Goal: Contribute content: Contribute content

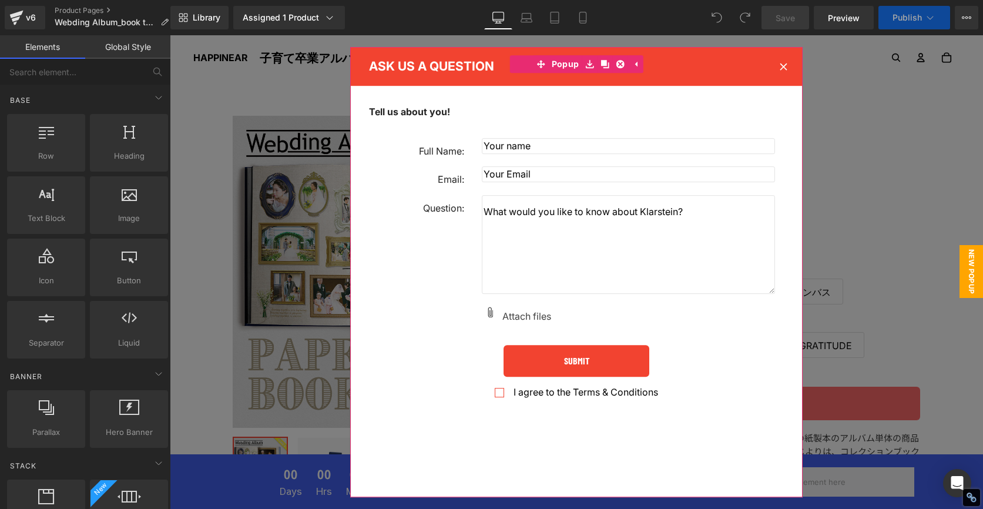
click at [783, 64] on icon at bounding box center [784, 67] width 8 height 8
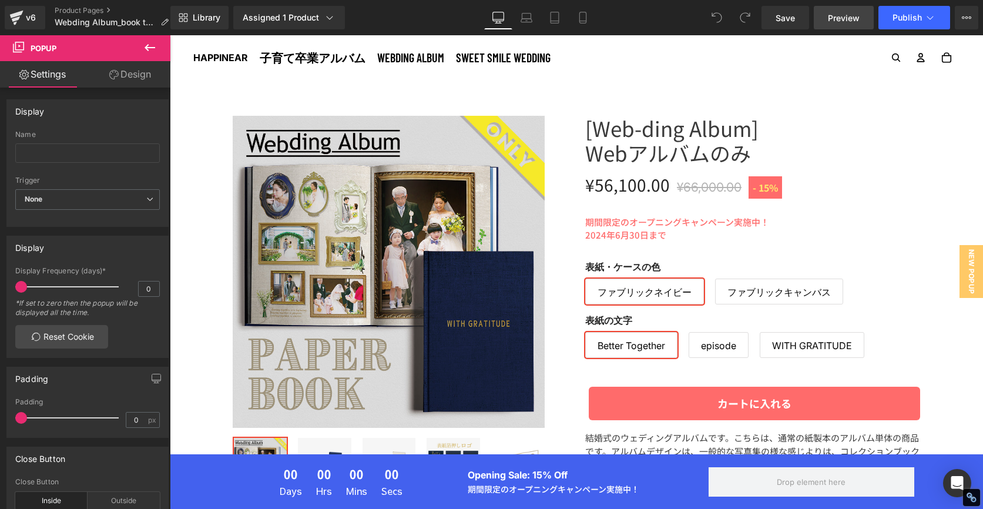
click at [839, 21] on span "Preview" at bounding box center [844, 18] width 32 height 12
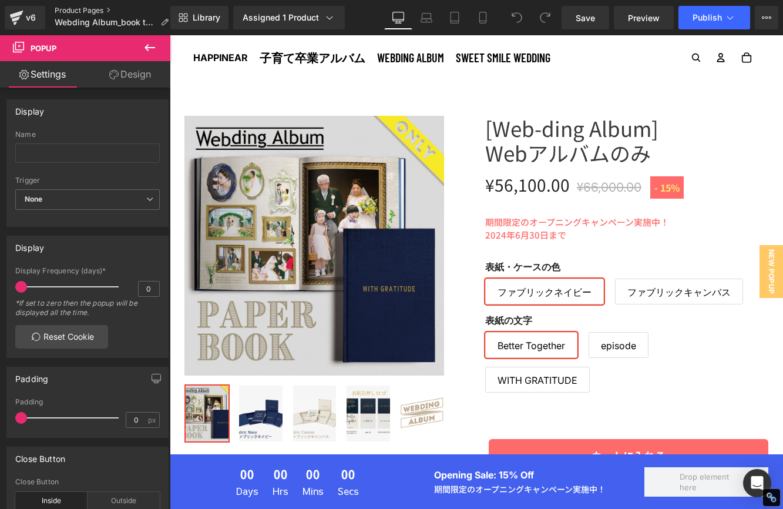
click at [71, 11] on link "Product Pages" at bounding box center [116, 10] width 123 height 9
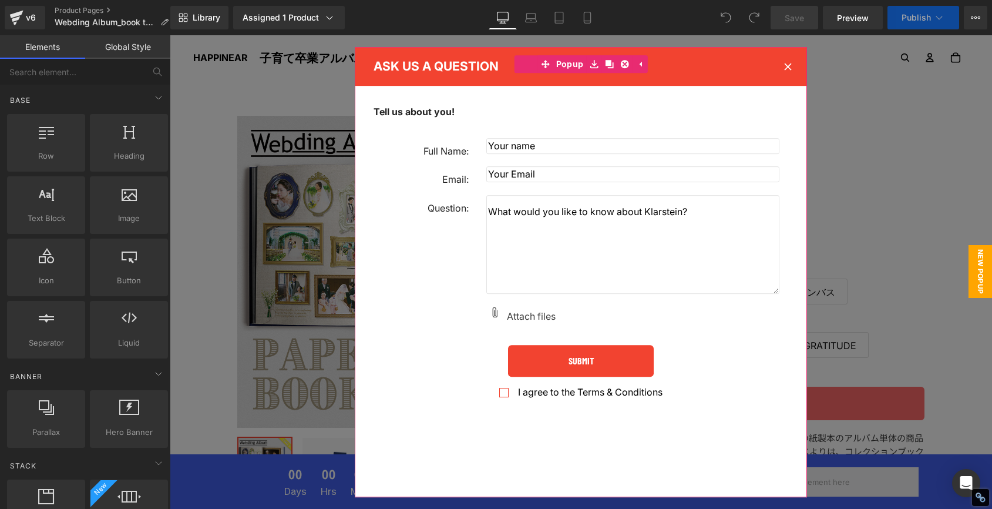
click at [787, 65] on icon at bounding box center [787, 66] width 7 height 7
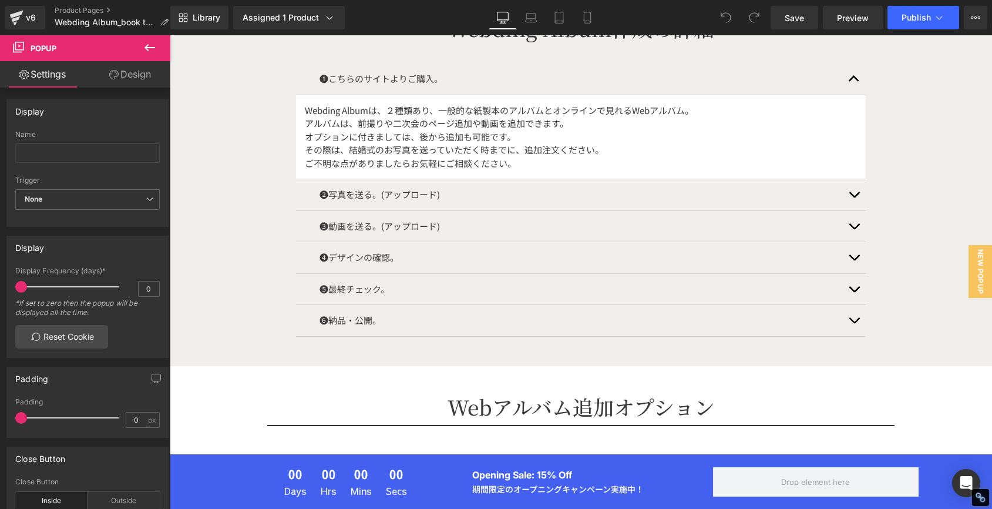
scroll to position [2435, 0]
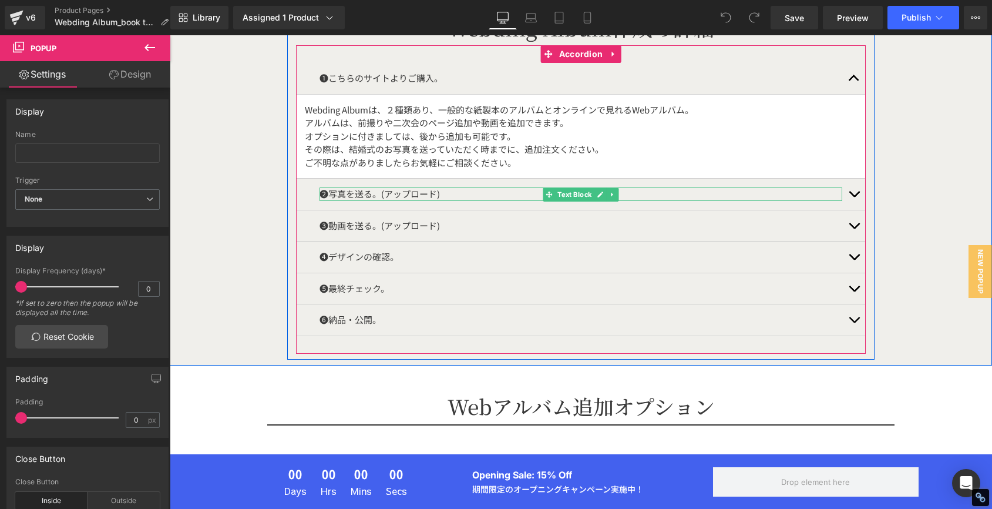
click at [814, 193] on p "❷写真を送る。(アップロード)" at bounding box center [581, 194] width 523 height 14
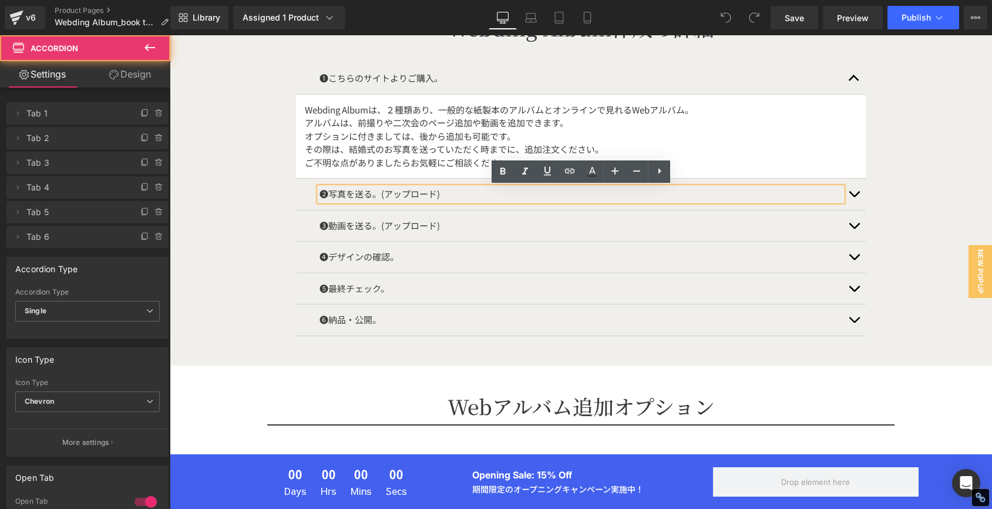
click at [860, 194] on button "button" at bounding box center [854, 194] width 24 height 31
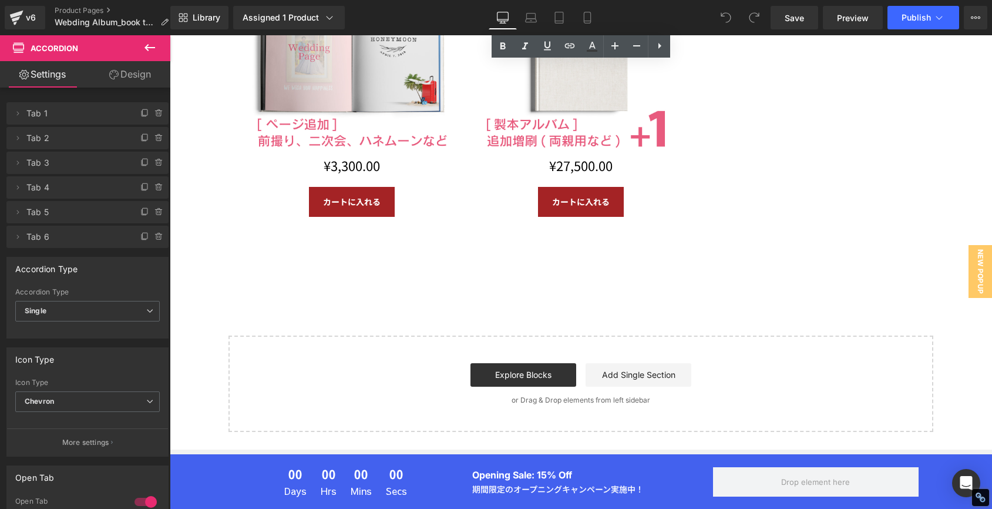
scroll to position [3250, 0]
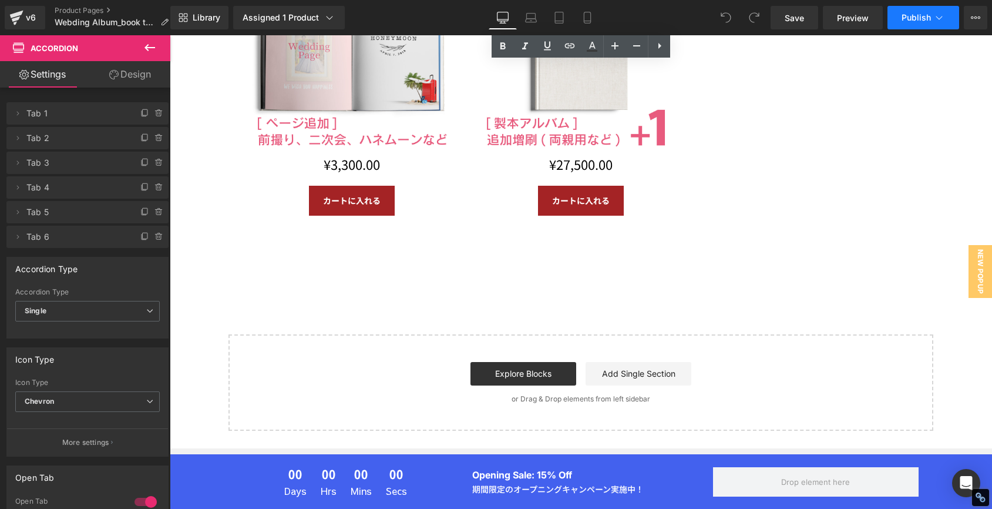
click at [911, 20] on span "Publish" at bounding box center [916, 17] width 29 height 9
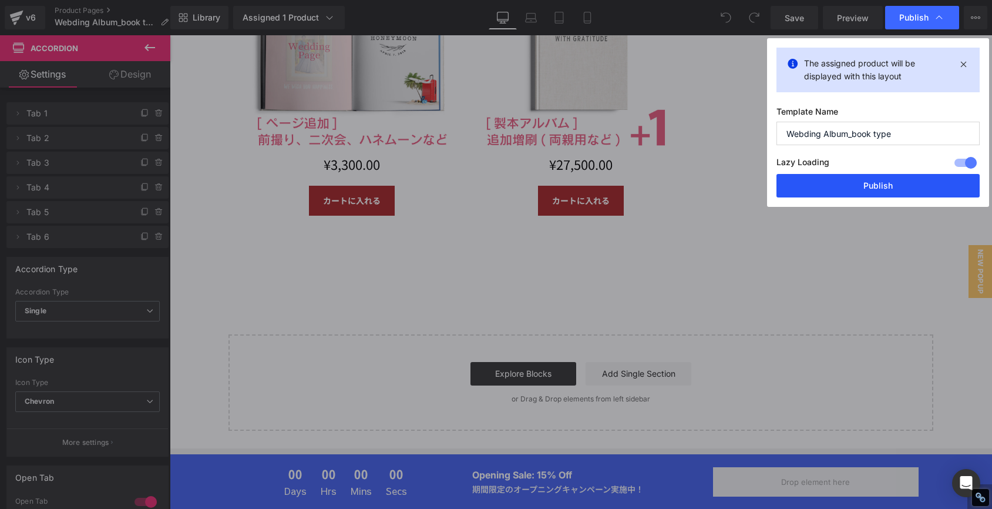
click at [890, 184] on button "Publish" at bounding box center [878, 186] width 203 height 24
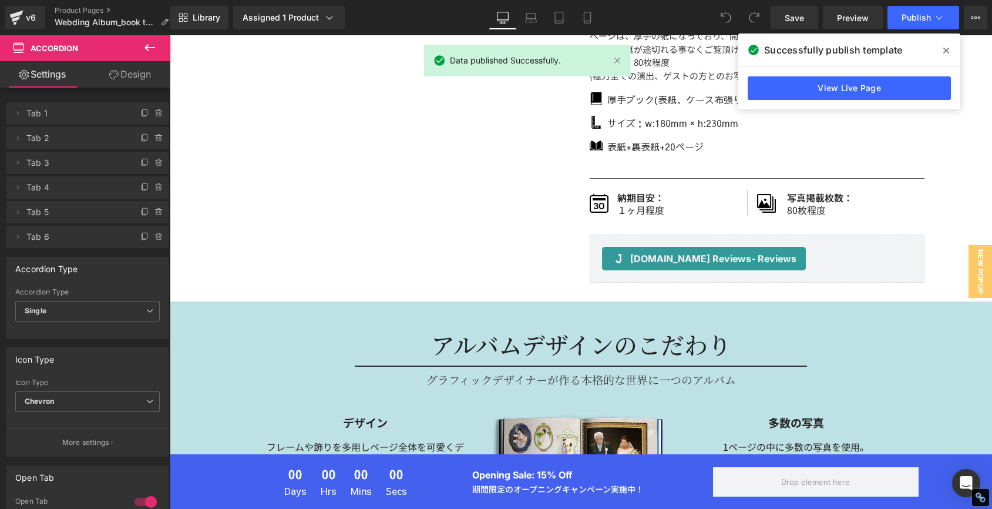
scroll to position [493, 0]
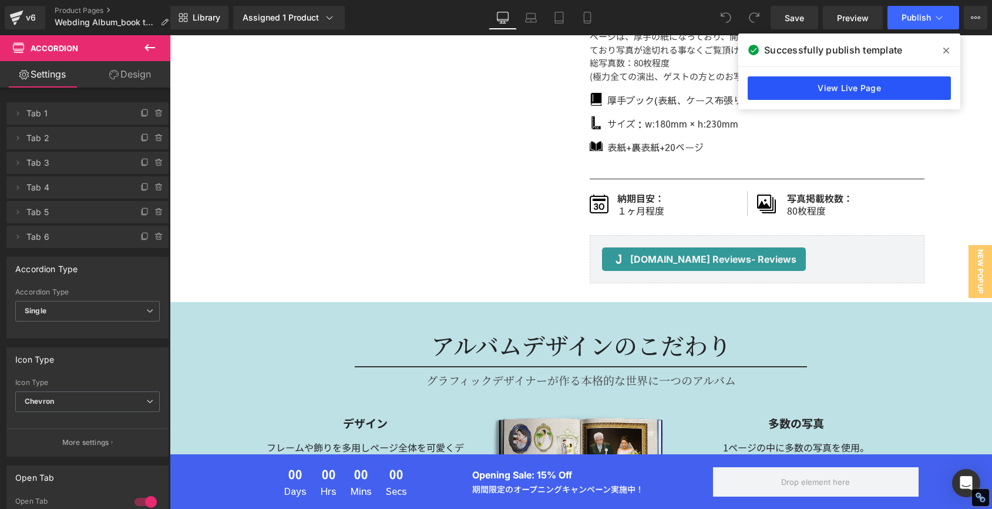
click at [899, 83] on link "View Live Page" at bounding box center [849, 88] width 203 height 24
